Goal: Information Seeking & Learning: Understand process/instructions

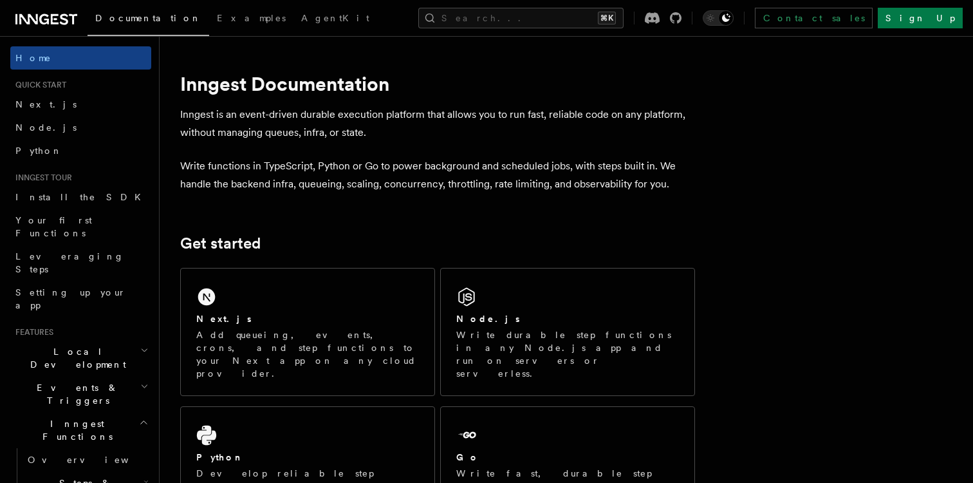
click at [434, 185] on p "Write functions in TypeScript, Python or Go to power background and scheduled j…" at bounding box center [437, 175] width 515 height 36
click at [450, 166] on p "Write functions in TypeScript, Python or Go to power background and scheduled j…" at bounding box center [437, 175] width 515 height 36
click at [450, 157] on p "Write functions in TypeScript, Python or Go to power background and scheduled j…" at bounding box center [437, 175] width 515 height 36
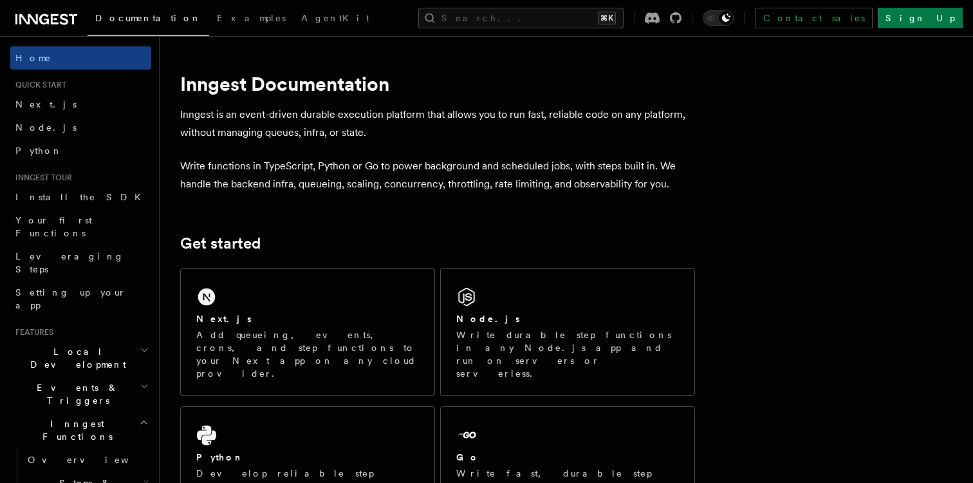
click at [423, 158] on p "Write functions in TypeScript, Python or Go to power background and scheduled j…" at bounding box center [437, 175] width 515 height 36
click at [94, 106] on link "Next.js" at bounding box center [80, 104] width 141 height 23
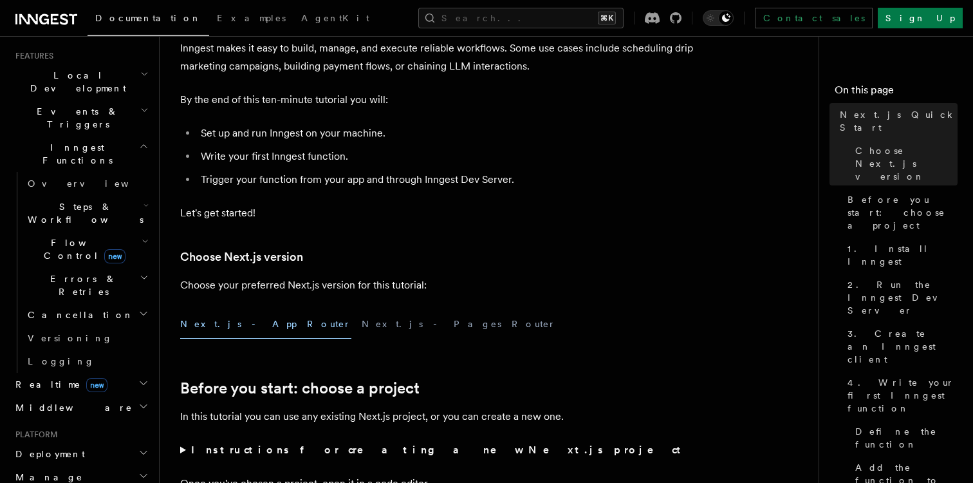
scroll to position [275, 0]
click at [147, 201] on icon "button" at bounding box center [145, 206] width 5 height 10
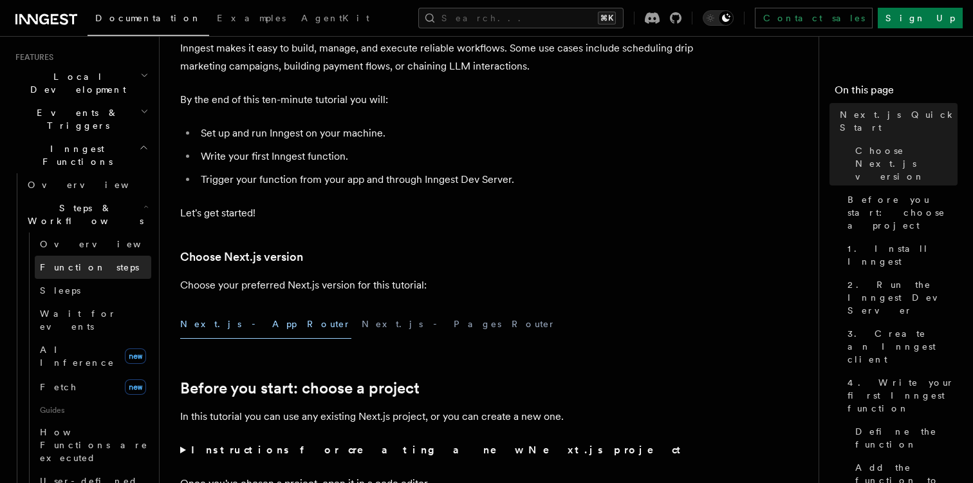
click at [95, 262] on span "Function steps" at bounding box center [89, 267] width 99 height 10
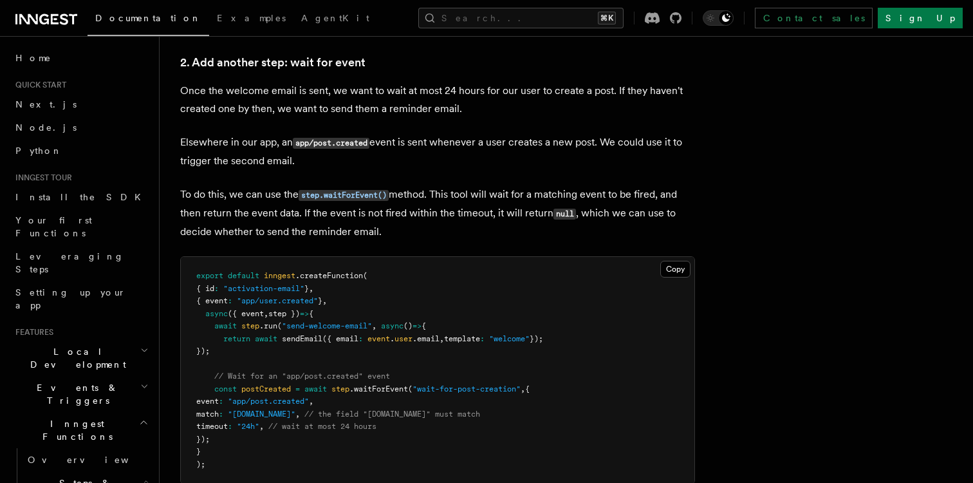
scroll to position [1191, 0]
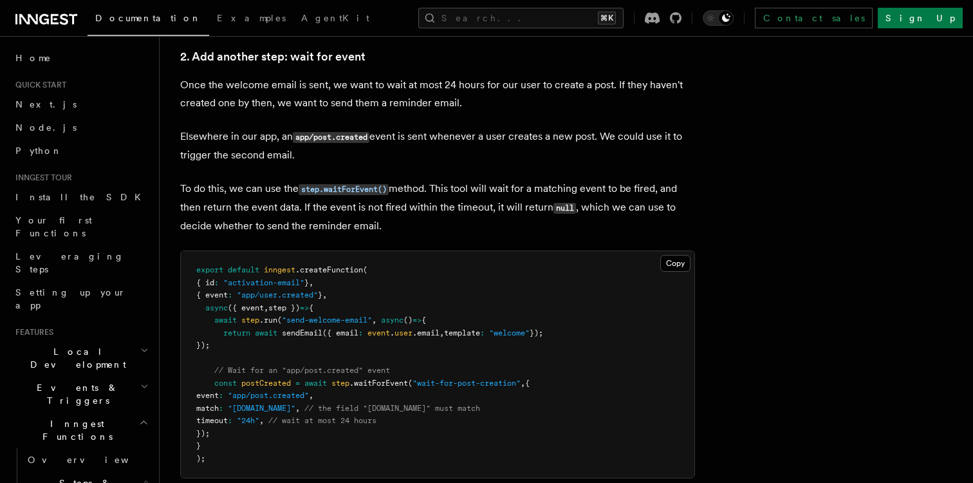
click at [283, 228] on p "To do this, we can use the step.waitForEvent() method. This tool will wait for …" at bounding box center [437, 207] width 515 height 55
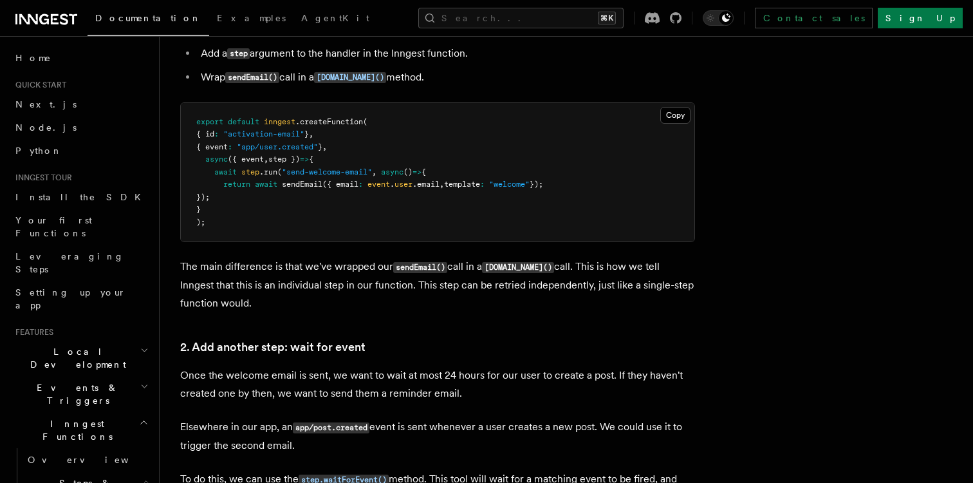
scroll to position [904, 0]
